Goal: Task Accomplishment & Management: Use online tool/utility

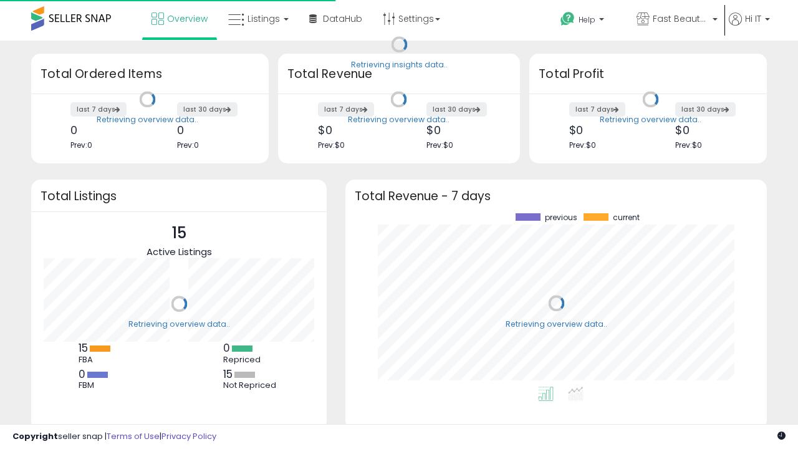
scroll to position [173, 396]
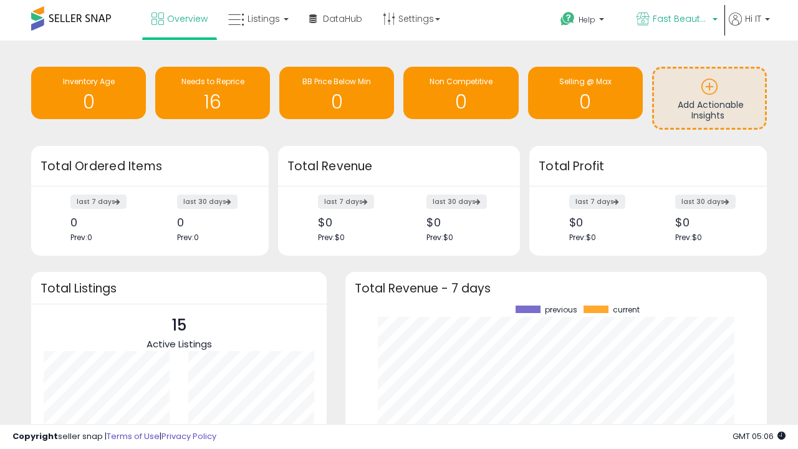
click at [676, 20] on span "Fast Beauty ([GEOGRAPHIC_DATA])" at bounding box center [681, 18] width 56 height 12
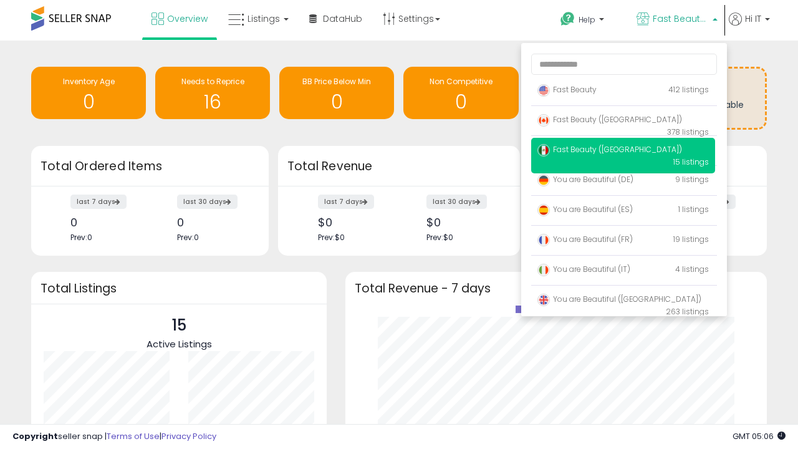
click at [623, 122] on span "Fast Beauty ([GEOGRAPHIC_DATA])" at bounding box center [609, 119] width 145 height 11
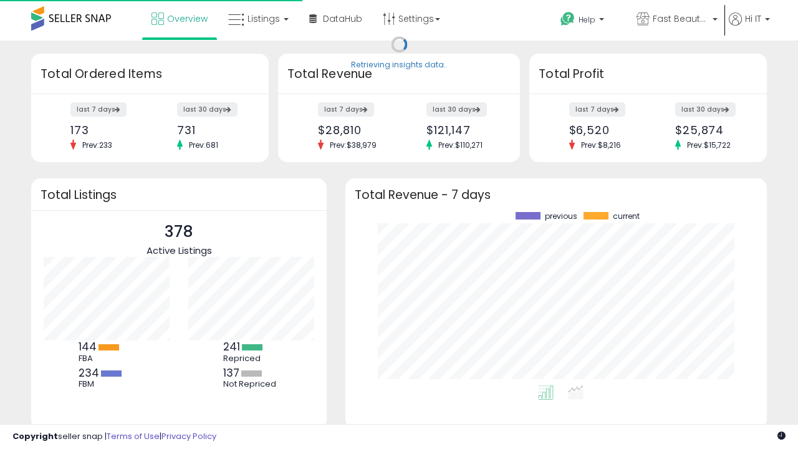
scroll to position [173, 396]
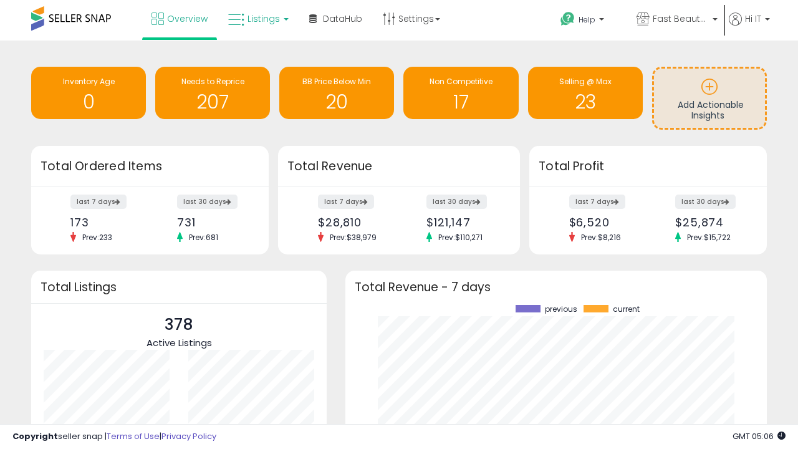
click at [257, 19] on span "Listings" at bounding box center [263, 18] width 32 height 12
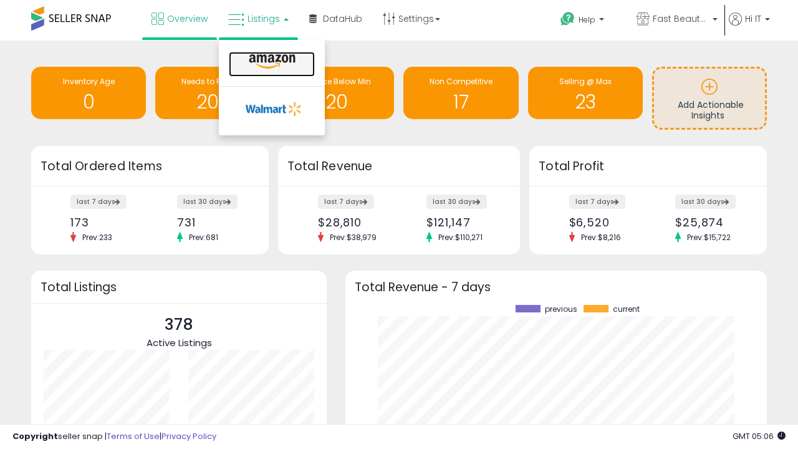
click at [271, 62] on icon at bounding box center [272, 62] width 54 height 16
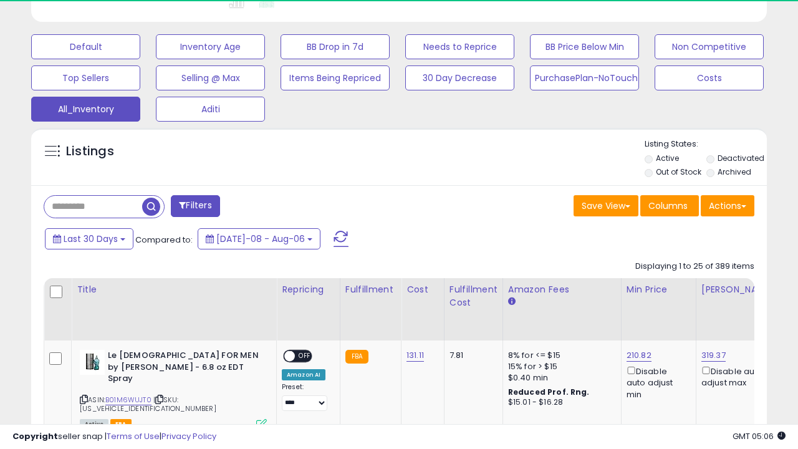
scroll to position [0, 9]
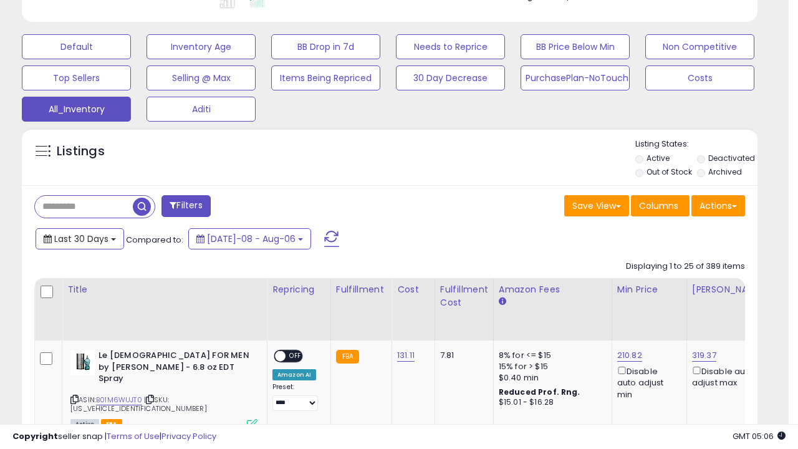
click at [79, 237] on span "Last 30 Days" at bounding box center [81, 239] width 54 height 12
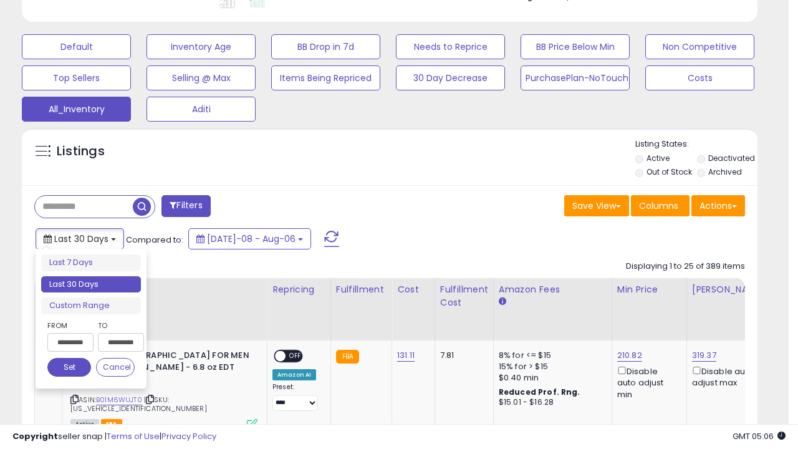
scroll to position [256, 425]
click at [91, 284] on li "Last 30 Days" at bounding box center [91, 284] width 100 height 17
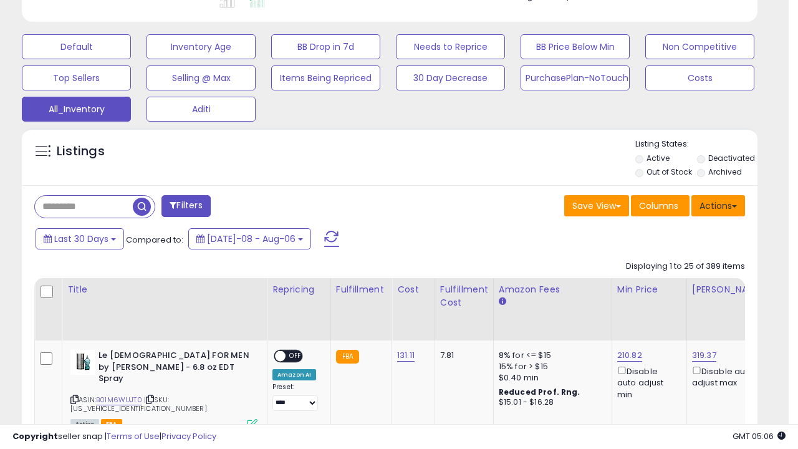
click at [718, 204] on button "Actions" at bounding box center [718, 205] width 54 height 21
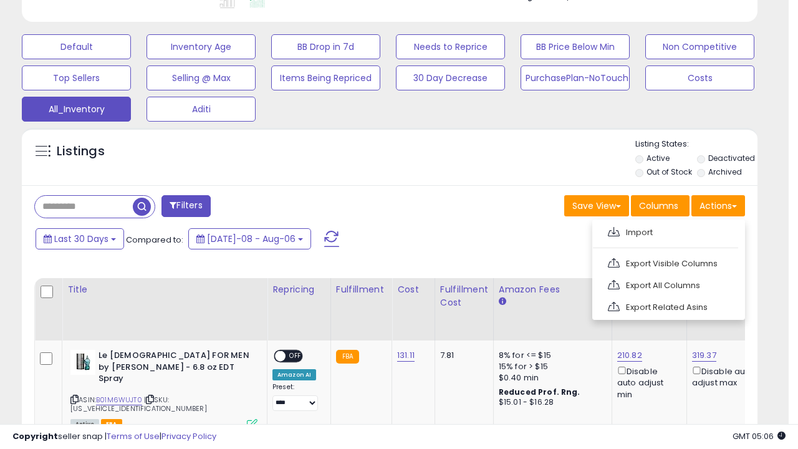
click at [667, 284] on link "Export All Columns" at bounding box center [667, 285] width 137 height 19
